Goal: Information Seeking & Learning: Learn about a topic

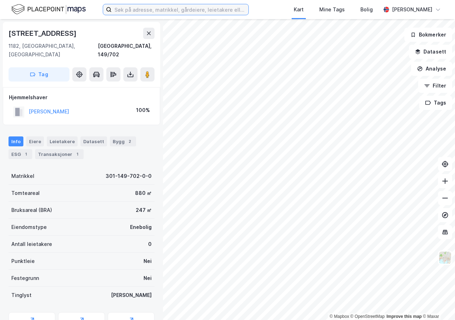
click at [145, 10] on input at bounding box center [180, 9] width 137 height 11
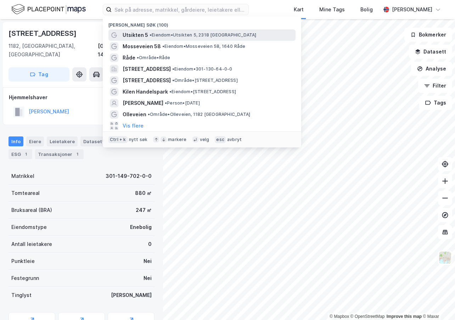
click at [136, 33] on span "Utsikten 5" at bounding box center [136, 35] width 26 height 9
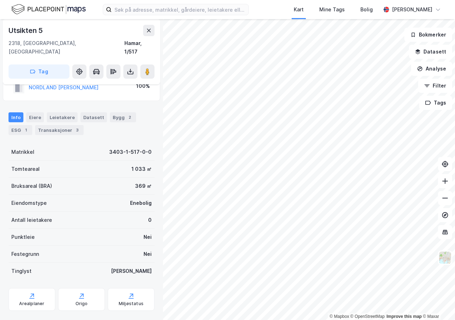
scroll to position [29, 0]
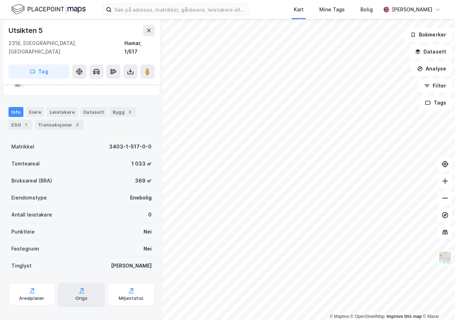
click at [84, 296] on div "Origo" at bounding box center [82, 299] width 12 height 6
click at [49, 107] on div "Leietakere" at bounding box center [62, 112] width 31 height 10
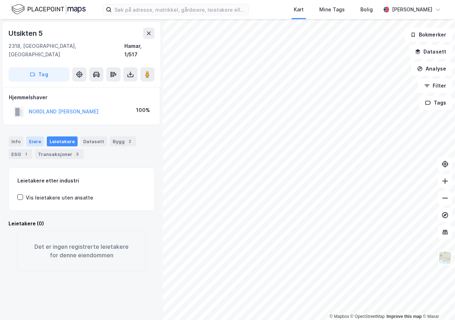
click at [36, 137] on div "Eiere" at bounding box center [35, 142] width 18 height 10
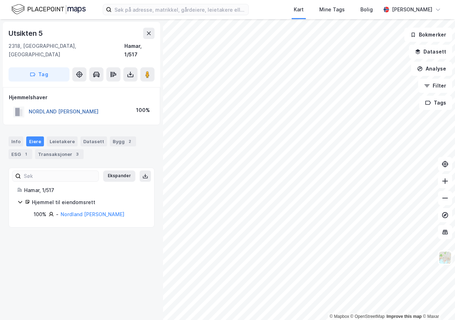
click at [0, 0] on button "NORDLAND [PERSON_NAME]" at bounding box center [0, 0] width 0 height 0
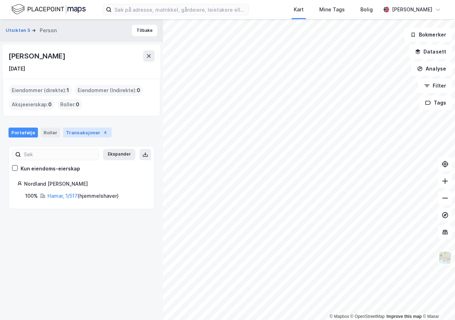
click at [84, 135] on div "Transaksjoner 4" at bounding box center [87, 133] width 49 height 10
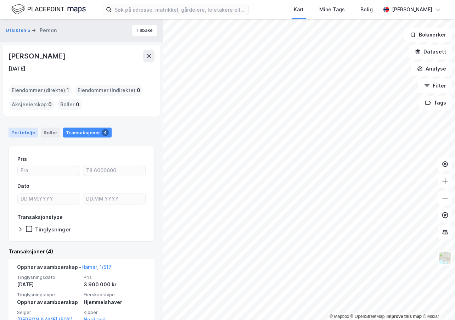
click at [29, 132] on div "Portefølje" at bounding box center [23, 133] width 29 height 10
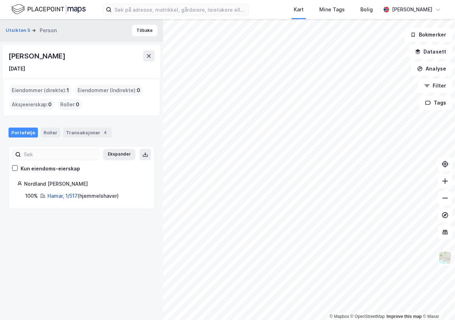
click at [59, 197] on link "Hamar, 1/517" at bounding box center [63, 196] width 30 height 6
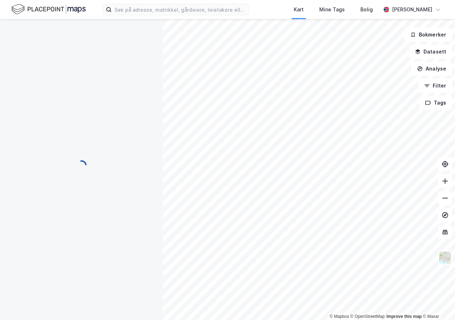
scroll to position [29, 0]
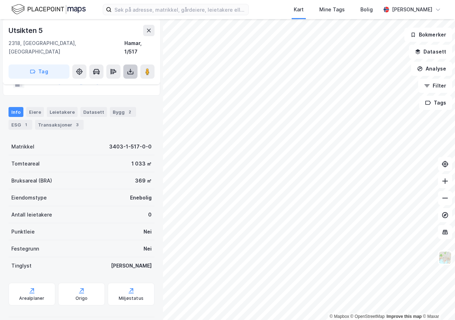
click at [128, 68] on icon at bounding box center [130, 71] width 7 height 7
click at [105, 83] on div "Last ned grunnbok" at bounding box center [95, 86] width 41 height 6
click at [69, 120] on div "Transaksjoner 3" at bounding box center [59, 125] width 49 height 10
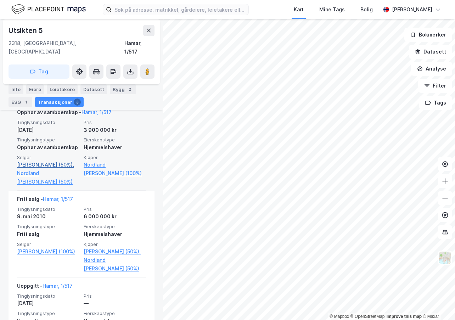
scroll to position [198, 0]
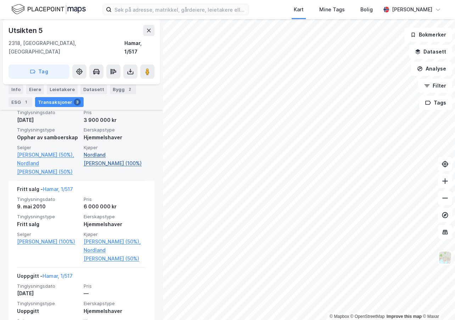
click at [122, 151] on link "Nordland [PERSON_NAME] (100%)" at bounding box center [115, 159] width 62 height 17
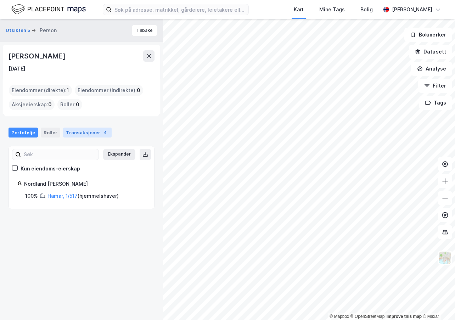
click at [72, 134] on div "Transaksjoner 4" at bounding box center [87, 133] width 49 height 10
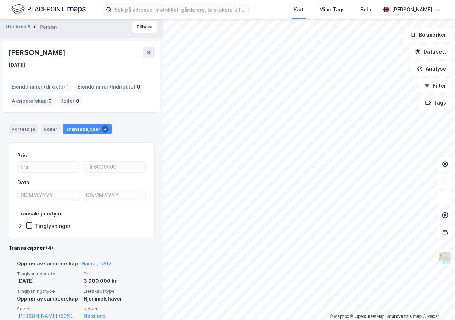
scroll to position [110, 0]
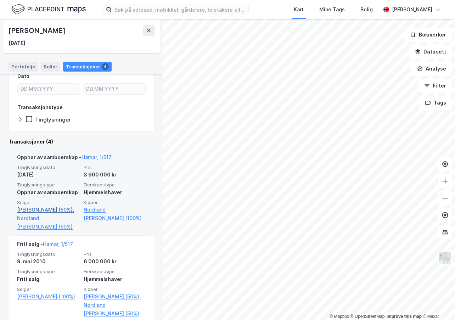
click at [39, 209] on link "[PERSON_NAME] (50%)," at bounding box center [48, 210] width 62 height 9
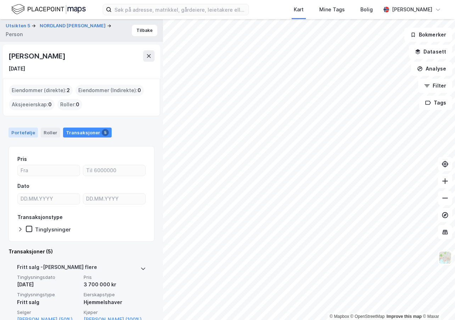
click at [30, 128] on div "Portefølje" at bounding box center [23, 133] width 29 height 10
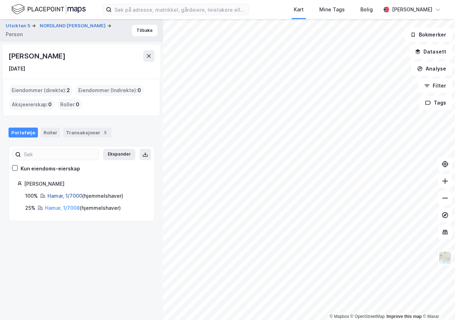
click at [60, 194] on link "Hamar, 1/7000" at bounding box center [65, 196] width 35 height 6
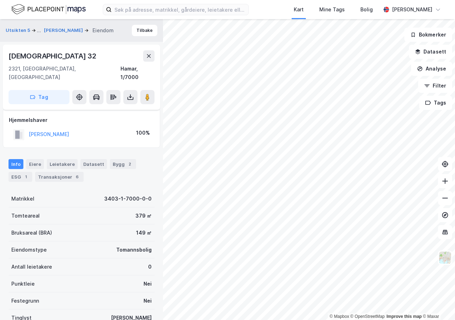
scroll to position [52, 0]
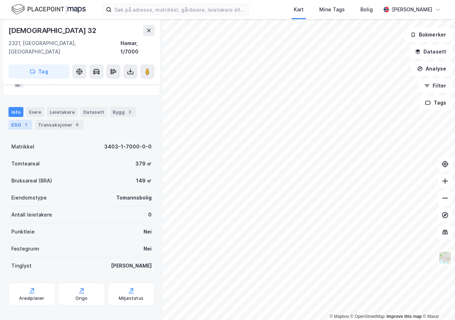
click at [15, 120] on div "ESG 1" at bounding box center [21, 125] width 24 height 10
